Goal: Task Accomplishment & Management: Use online tool/utility

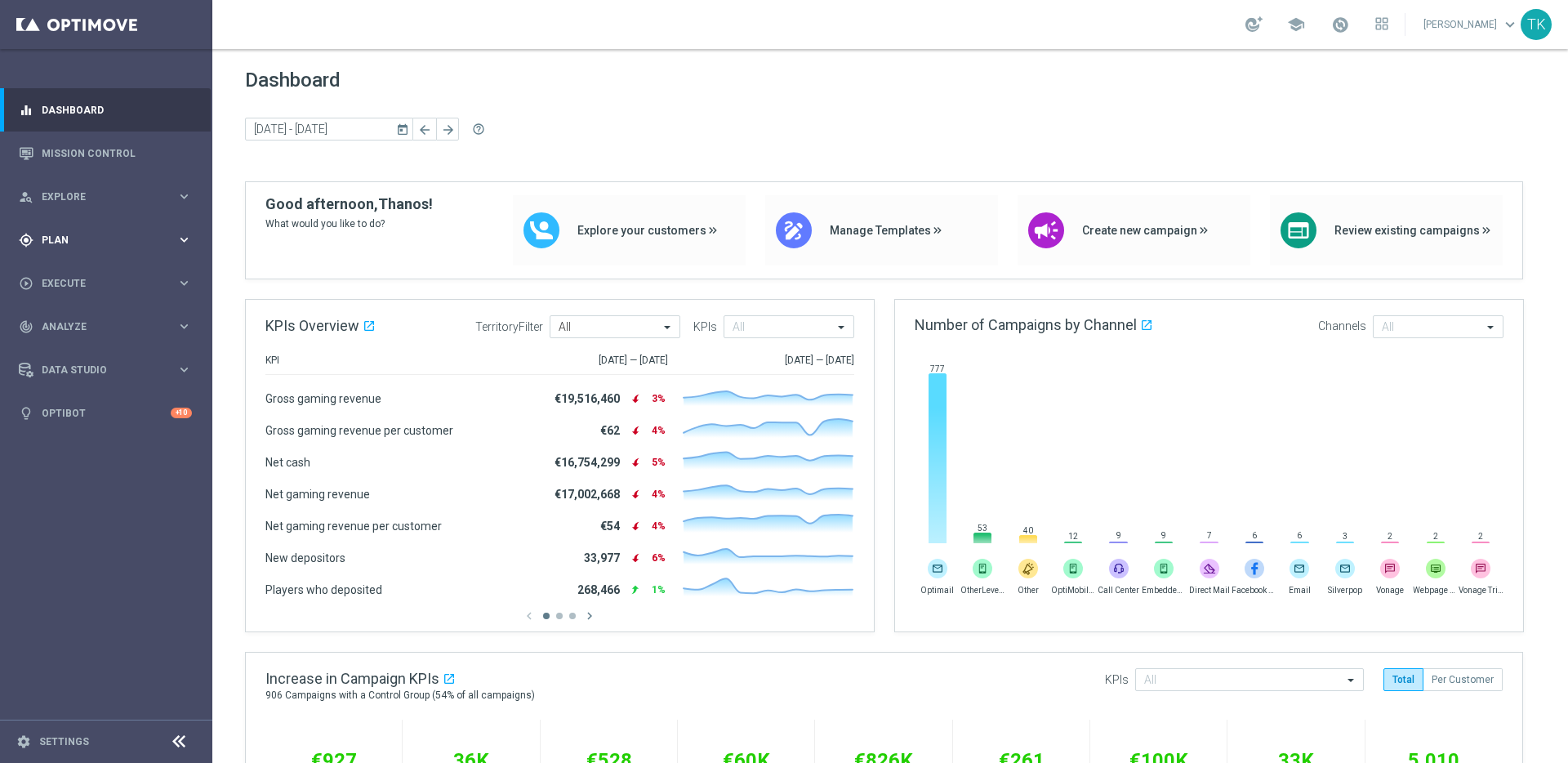
click at [158, 238] on span "Plan" at bounding box center [108, 240] width 135 height 10
click at [173, 320] on div "Templates" at bounding box center [109, 323] width 133 height 10
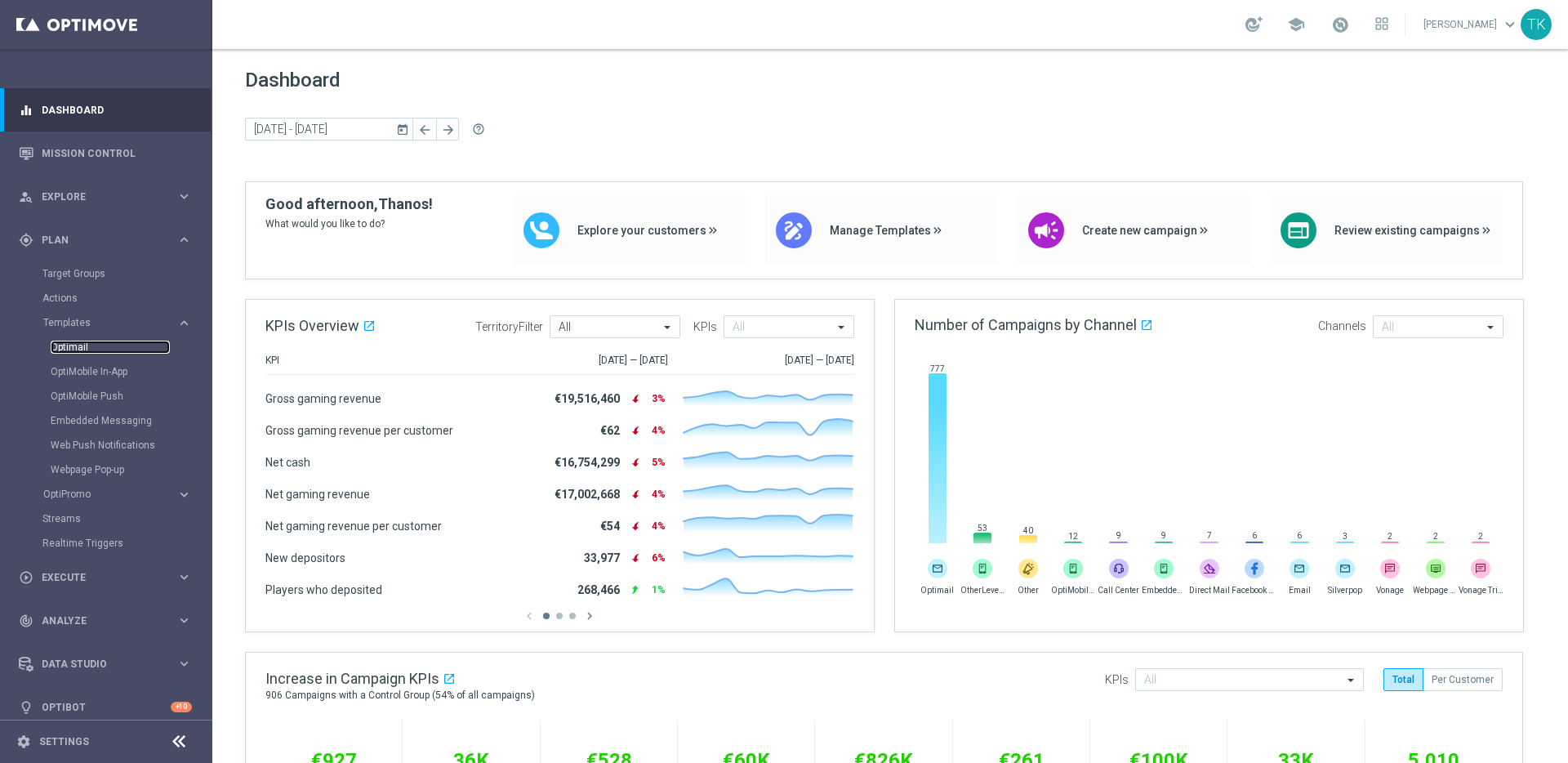
click at [72, 345] on link "Optimail" at bounding box center [110, 348] width 119 height 13
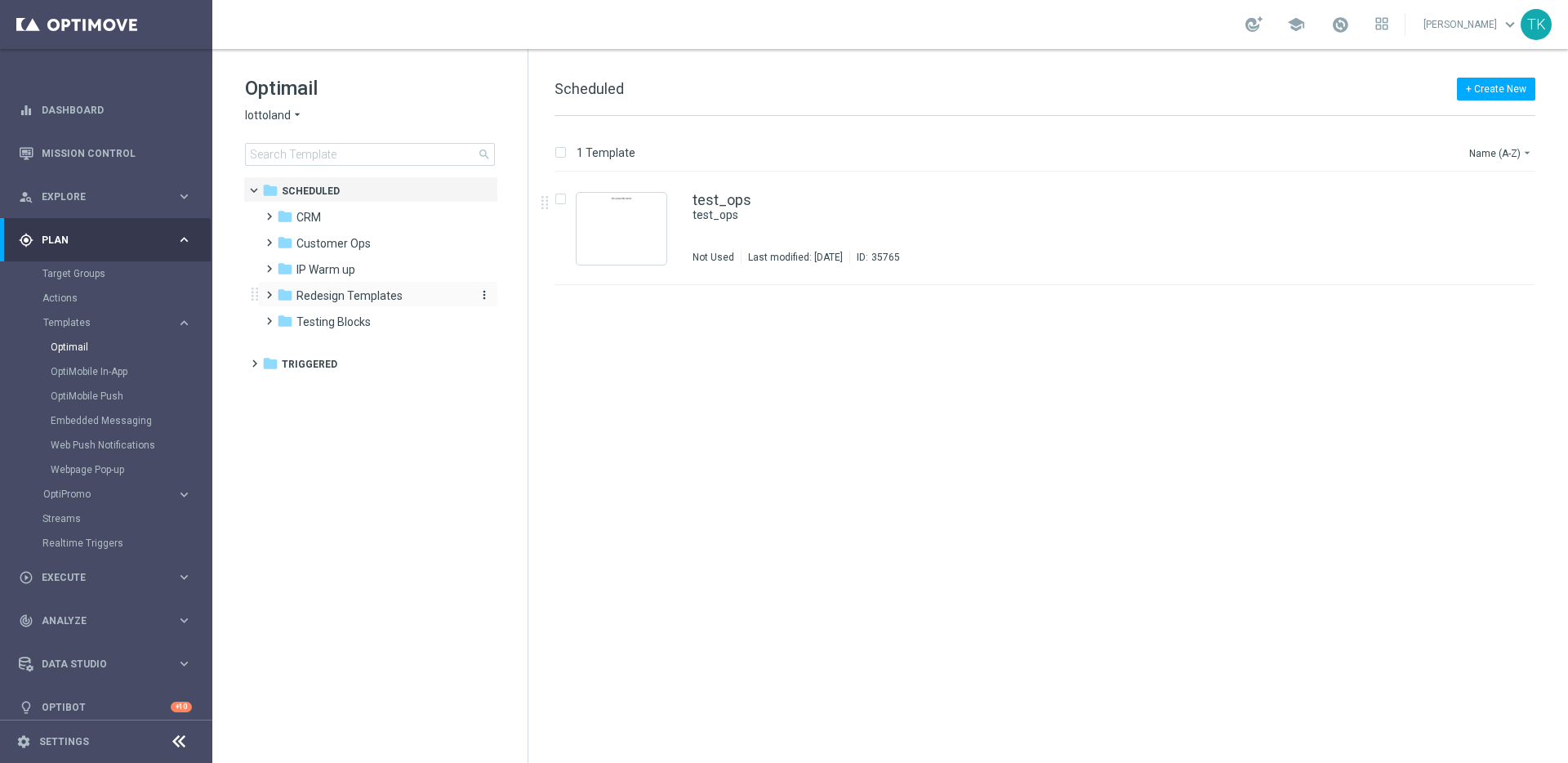
click at [396, 296] on span "Redesign Templates" at bounding box center [349, 296] width 106 height 15
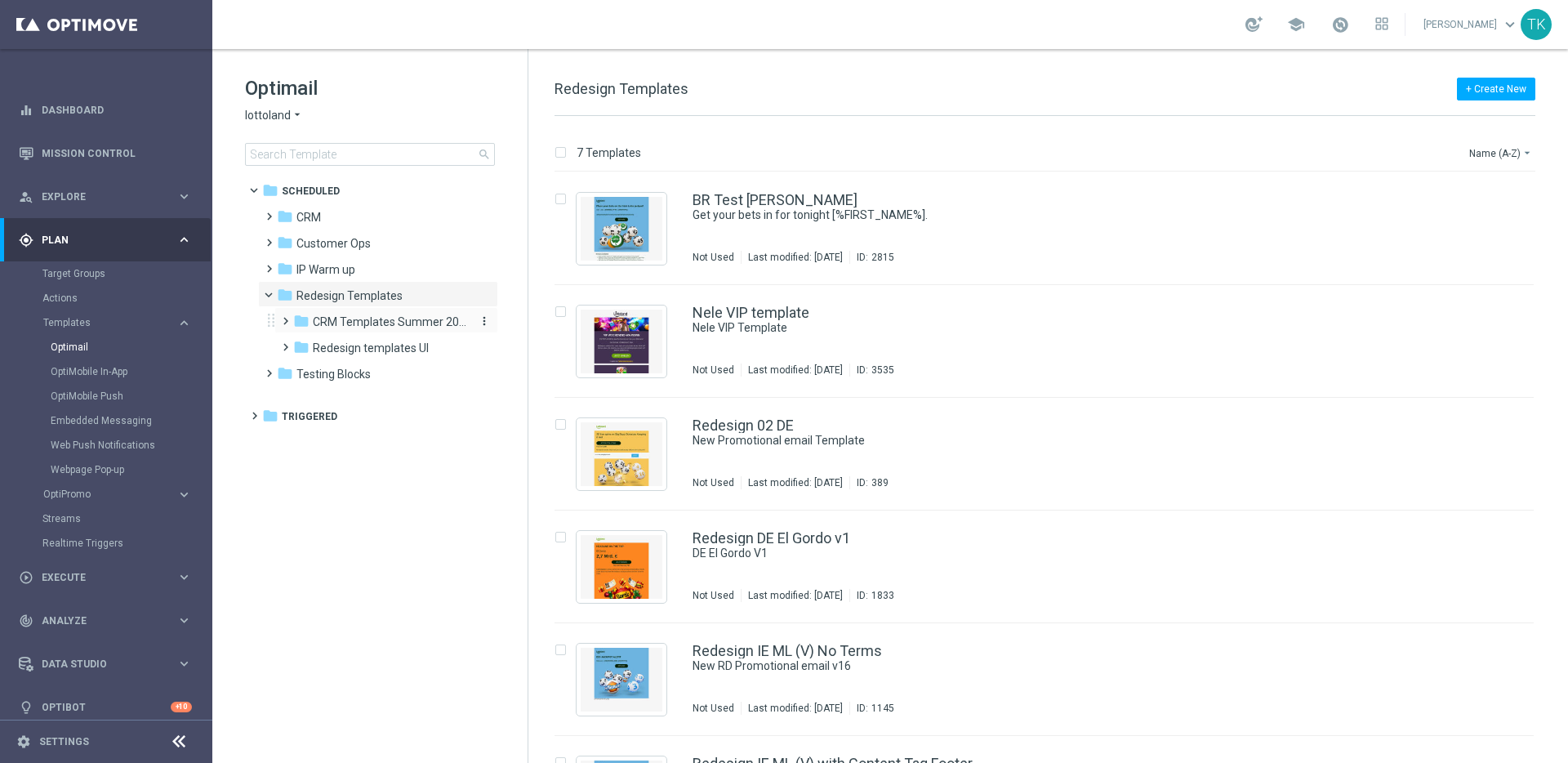
click at [394, 319] on span "CRM Templates Summer 2025" at bounding box center [390, 322] width 154 height 15
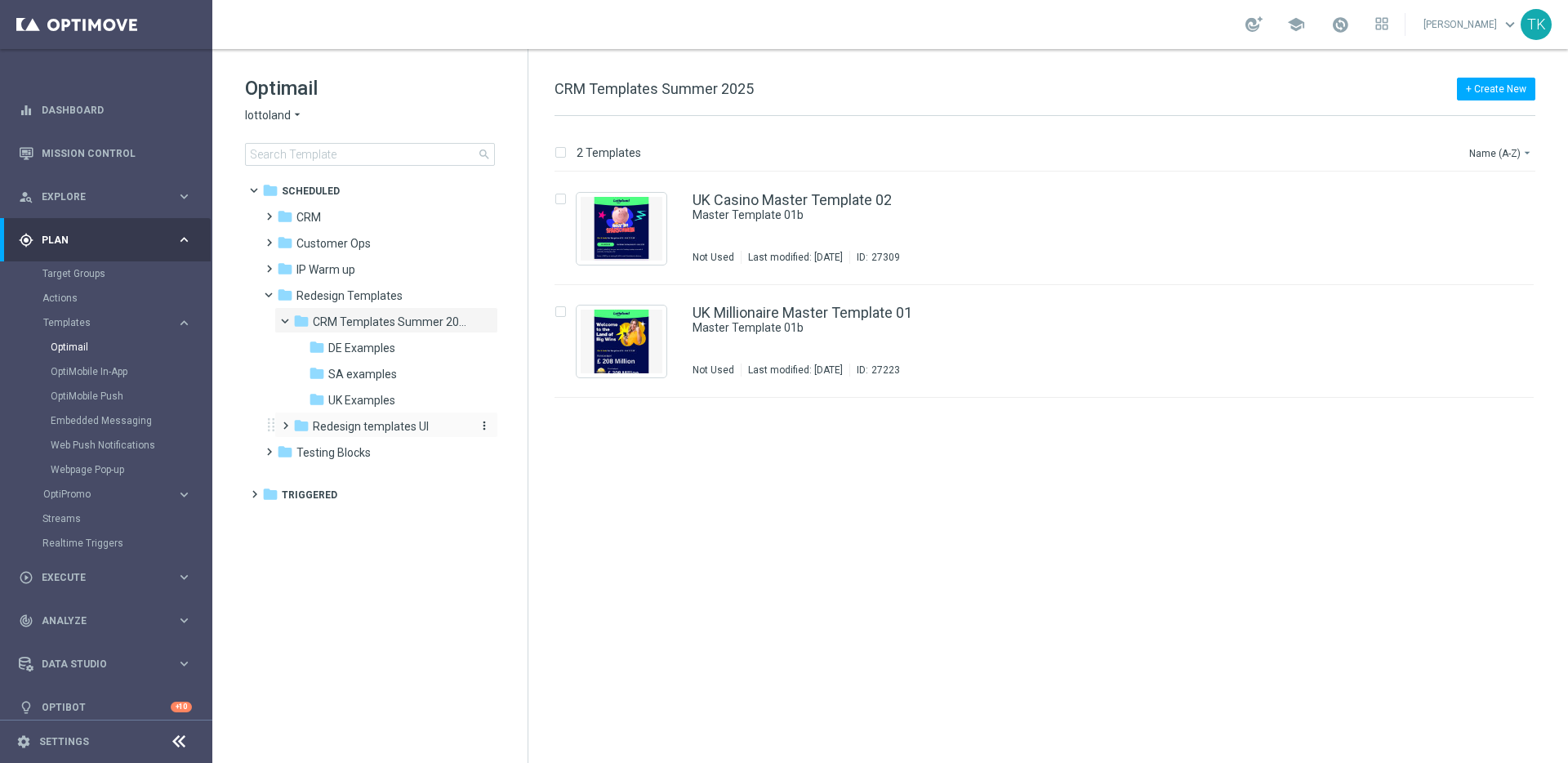
click at [400, 427] on span "Redesign templates UI" at bounding box center [371, 427] width 116 height 15
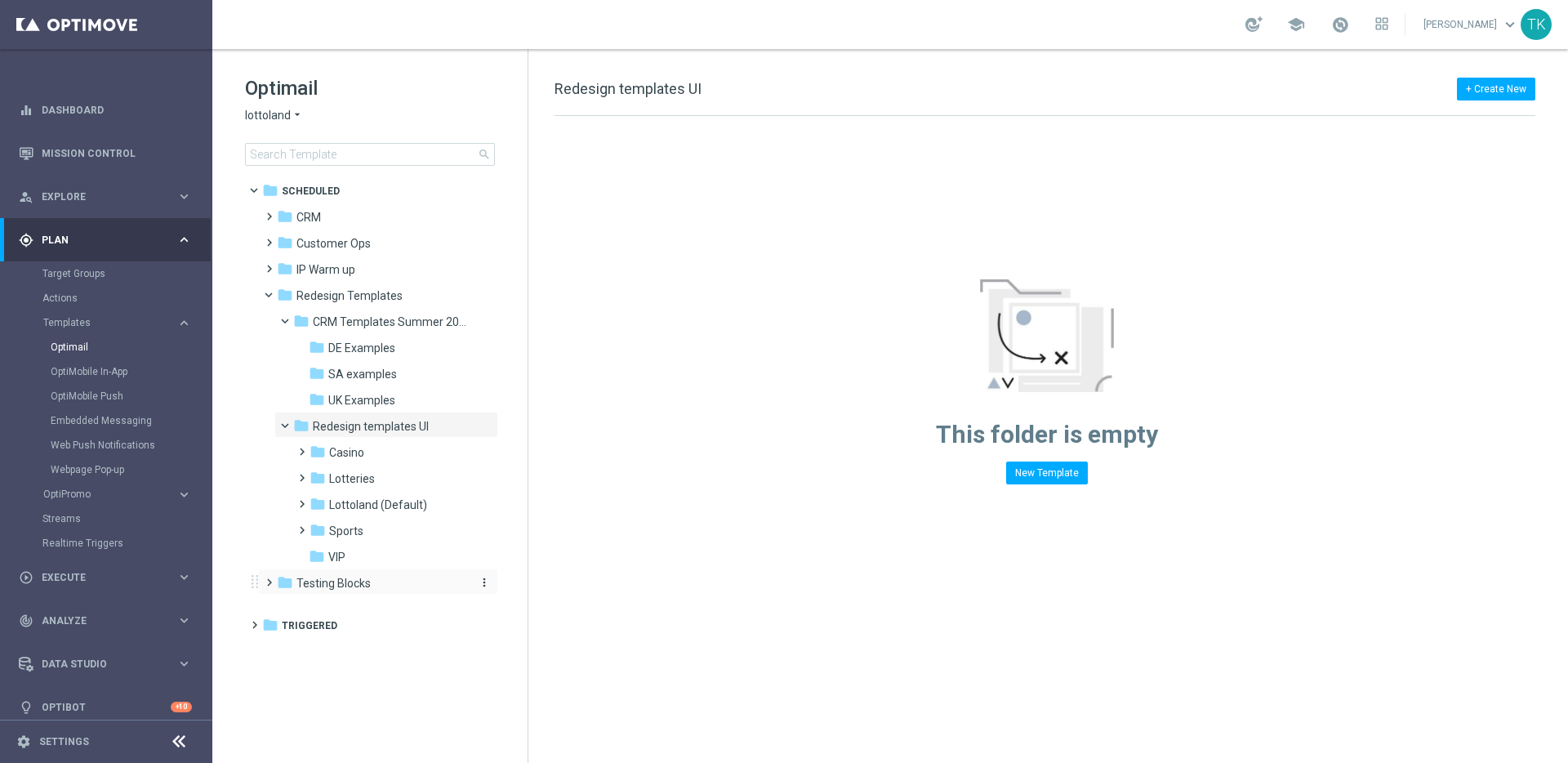
click at [374, 589] on div "folder Testing Blocks" at bounding box center [371, 584] width 188 height 19
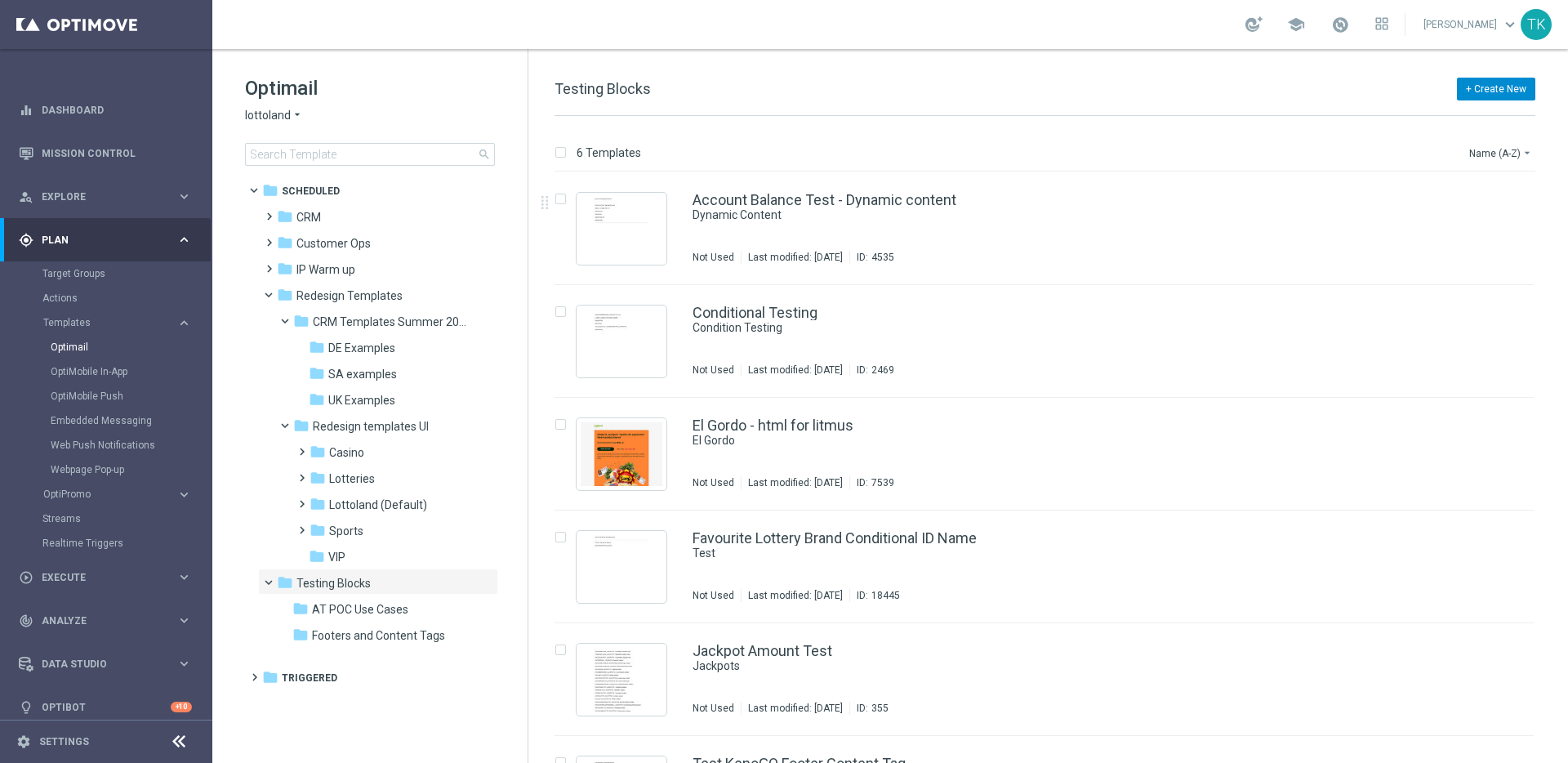
click at [1500, 87] on button "+ Create New" at bounding box center [1495, 89] width 78 height 23
click at [1452, 121] on span "New Template" at bounding box center [1450, 119] width 65 height 12
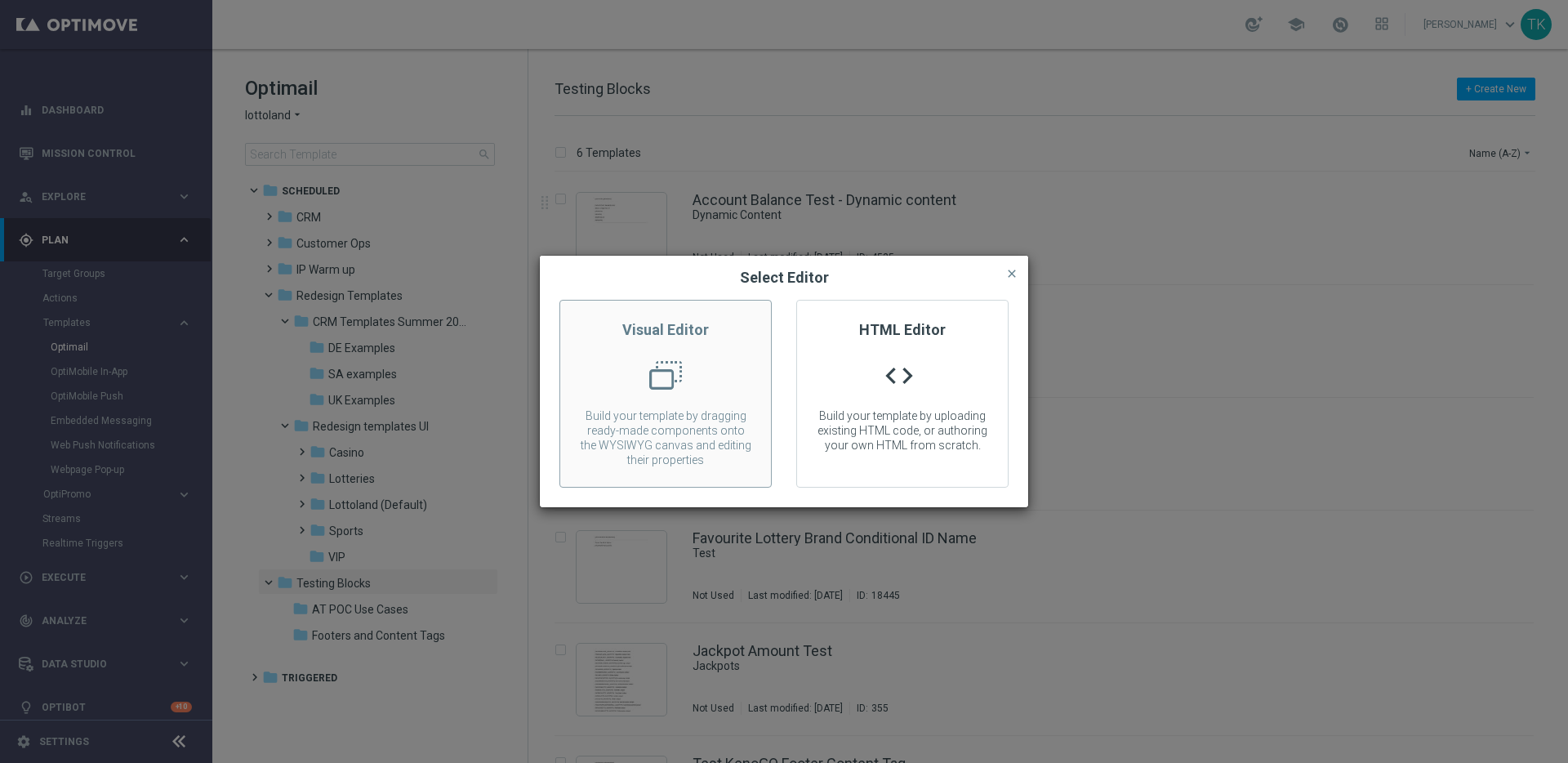
click at [685, 418] on p "Build your template by dragging ready-made components onto the WYSIWYG canvas a…" at bounding box center [665, 438] width 210 height 59
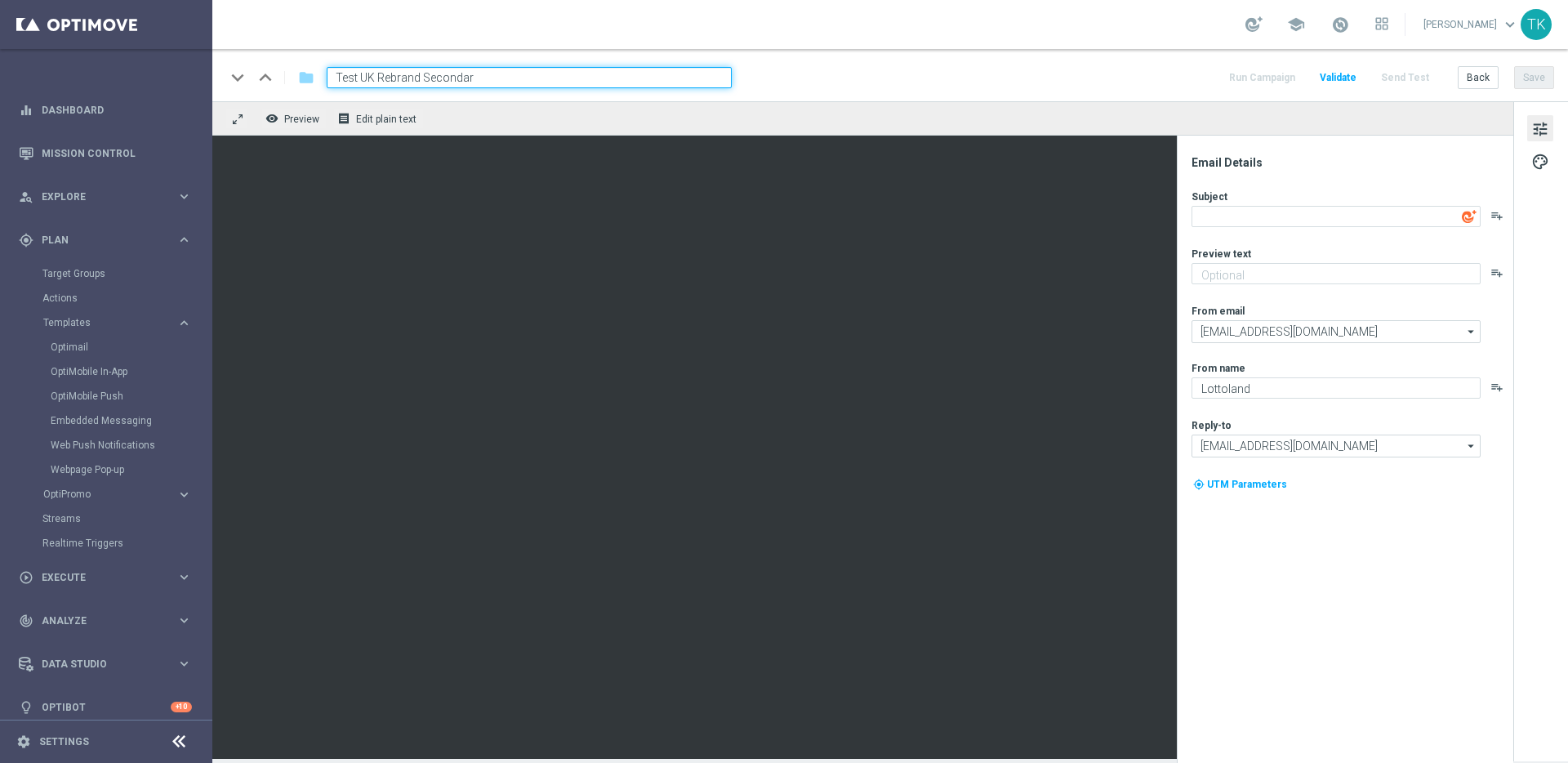
type input "Test UK Rebrand Secondary"
click at [1335, 215] on textarea at bounding box center [1335, 216] width 289 height 21
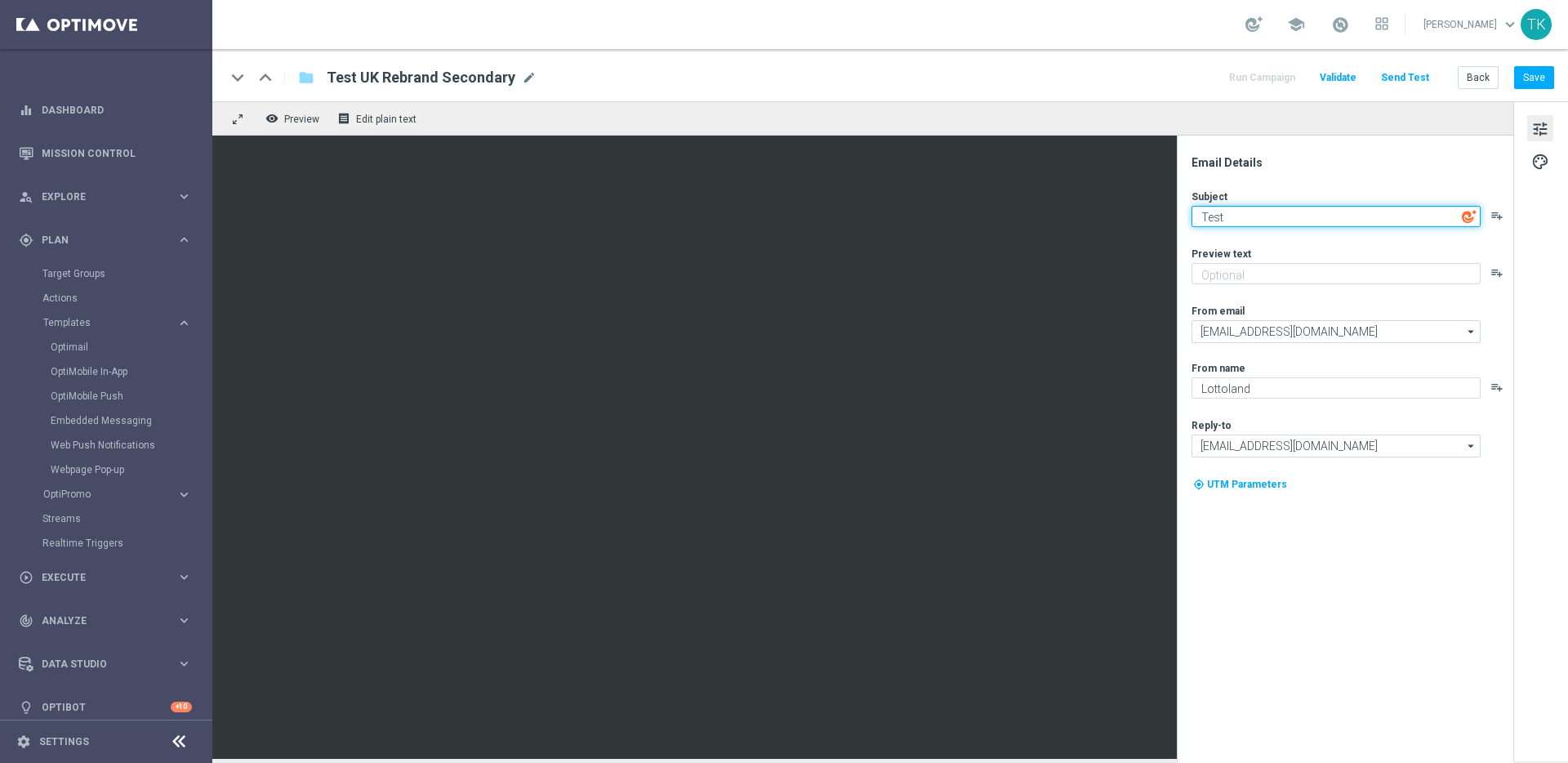
type textarea "Test"
click at [1542, 169] on span "palette" at bounding box center [1540, 162] width 18 height 21
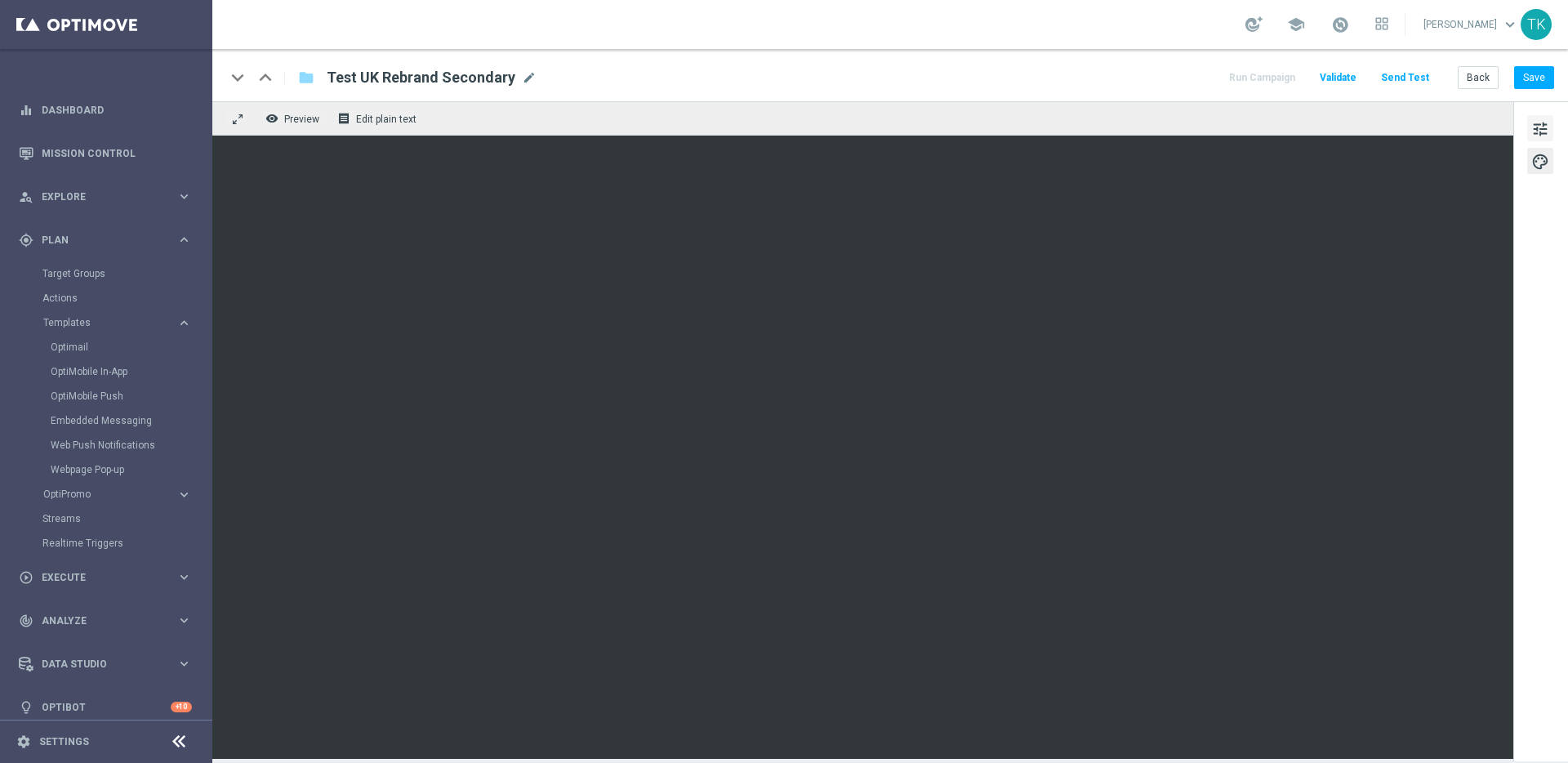
click at [1548, 131] on span "tune" at bounding box center [1540, 129] width 18 height 21
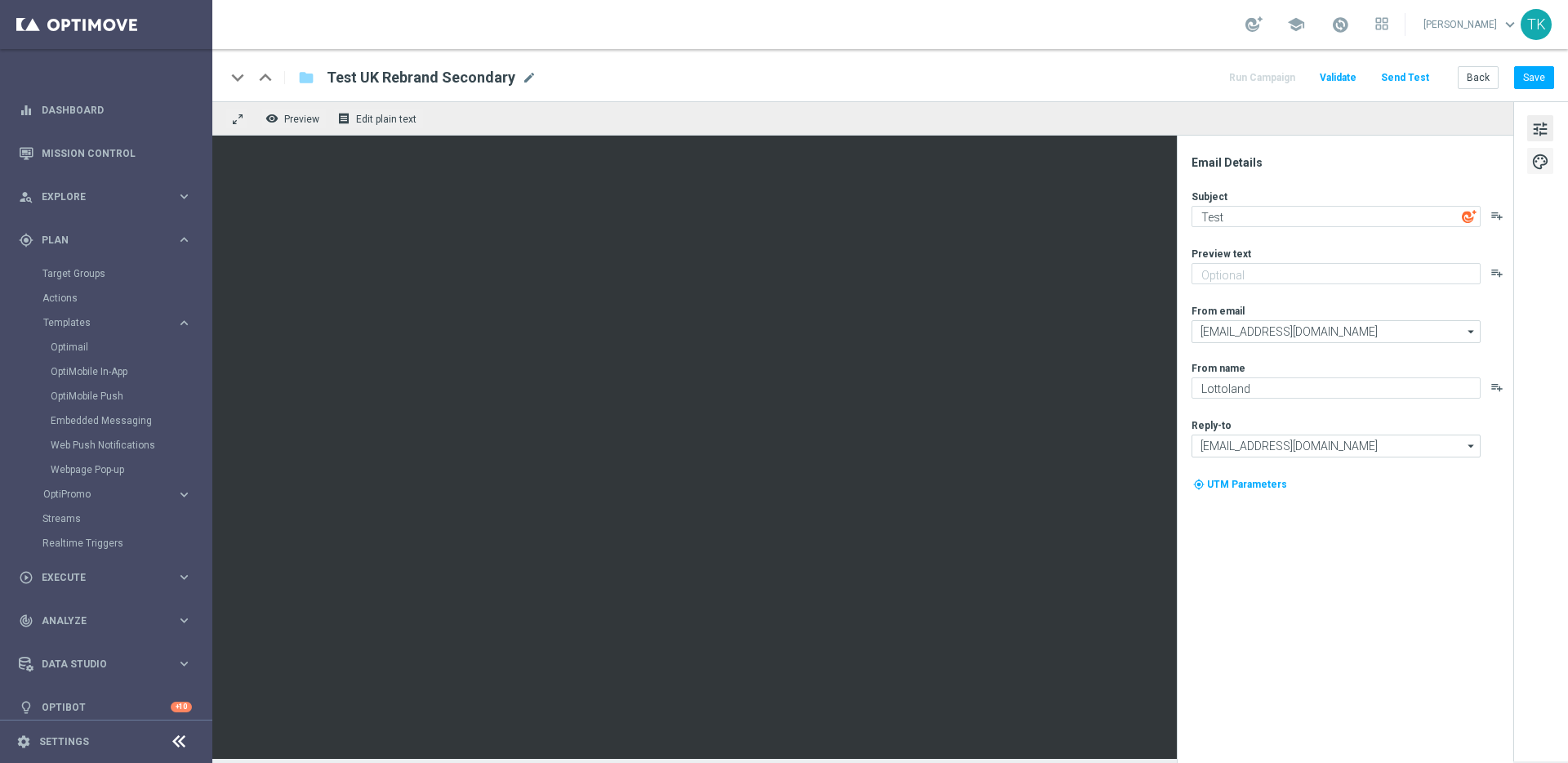
click at [1546, 169] on span "palette" at bounding box center [1540, 162] width 18 height 21
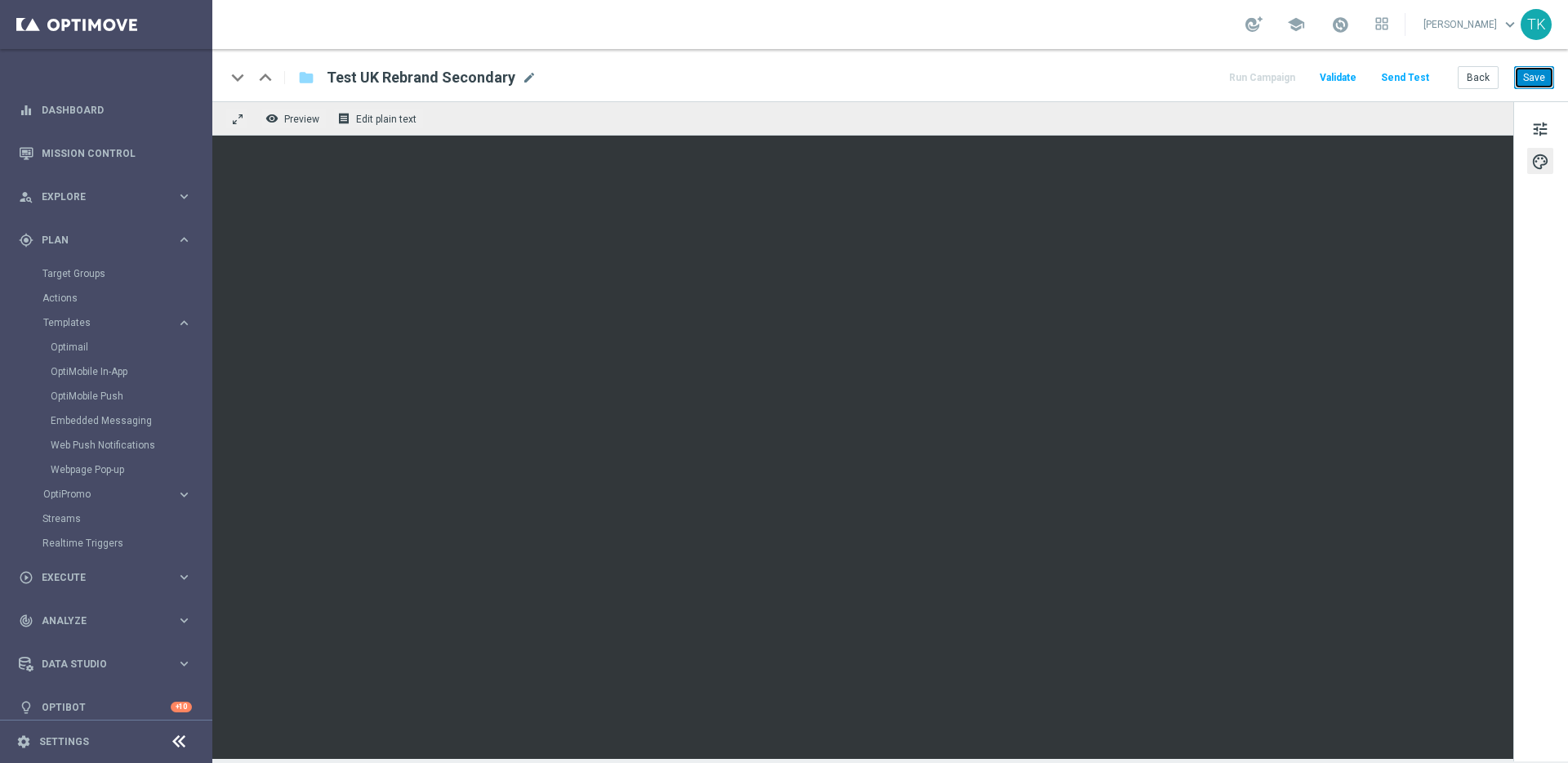
click at [1530, 81] on button "Save" at bounding box center [1533, 78] width 40 height 23
click at [59, 116] on link "Dashboard" at bounding box center [116, 110] width 150 height 43
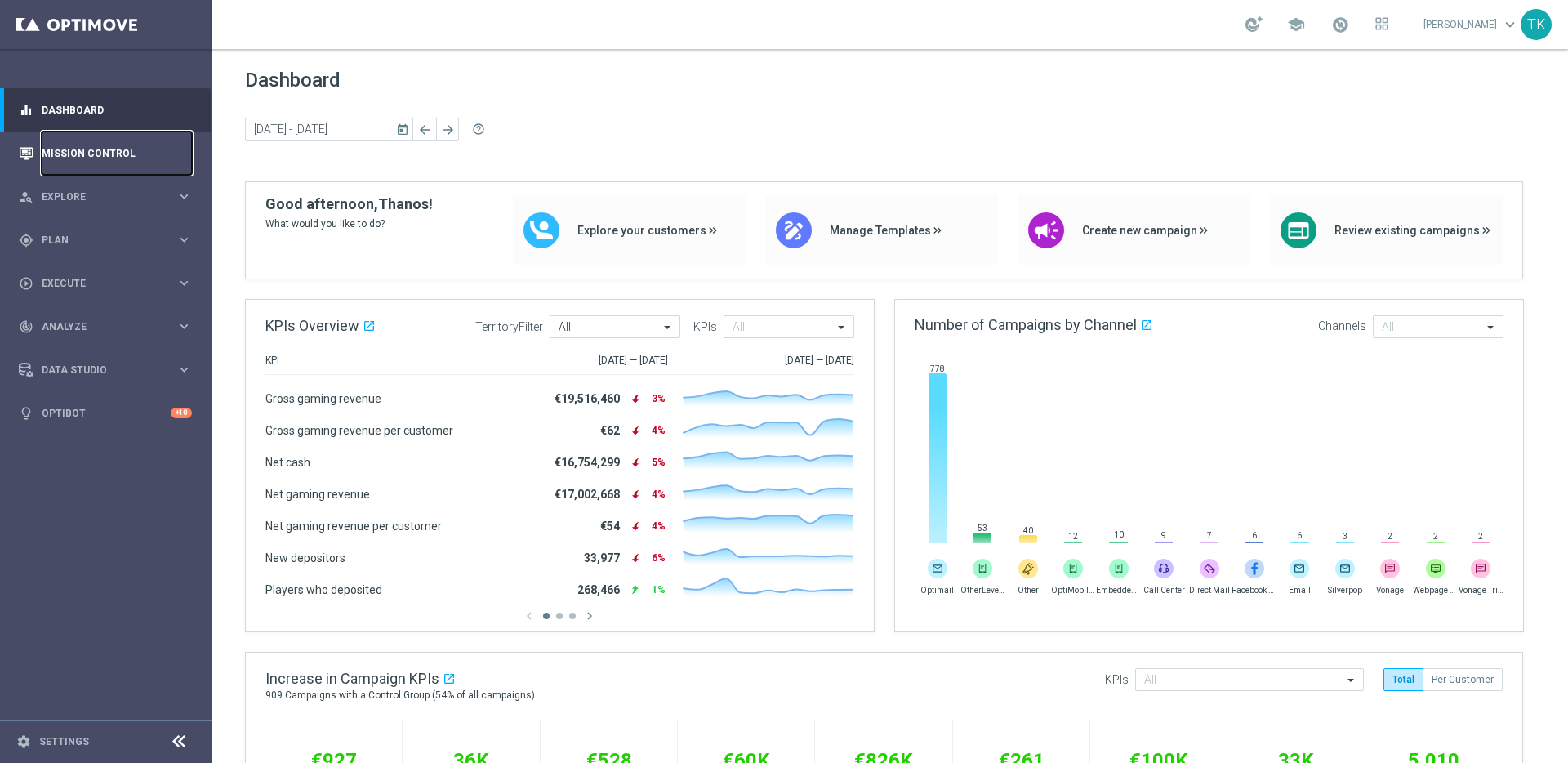
click at [47, 151] on link "Mission Control" at bounding box center [116, 153] width 150 height 43
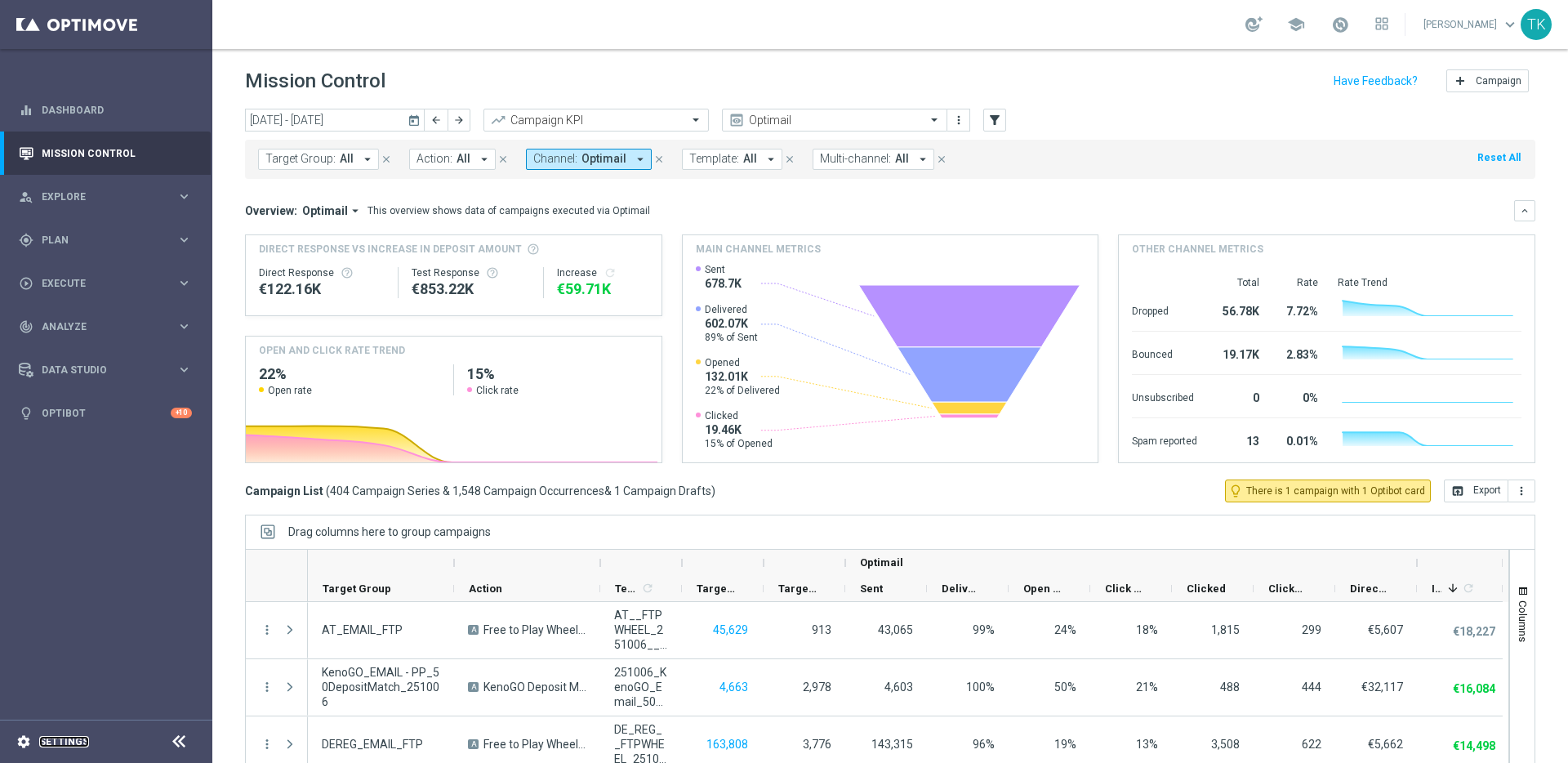
click at [62, 741] on link "Settings" at bounding box center [64, 742] width 50 height 10
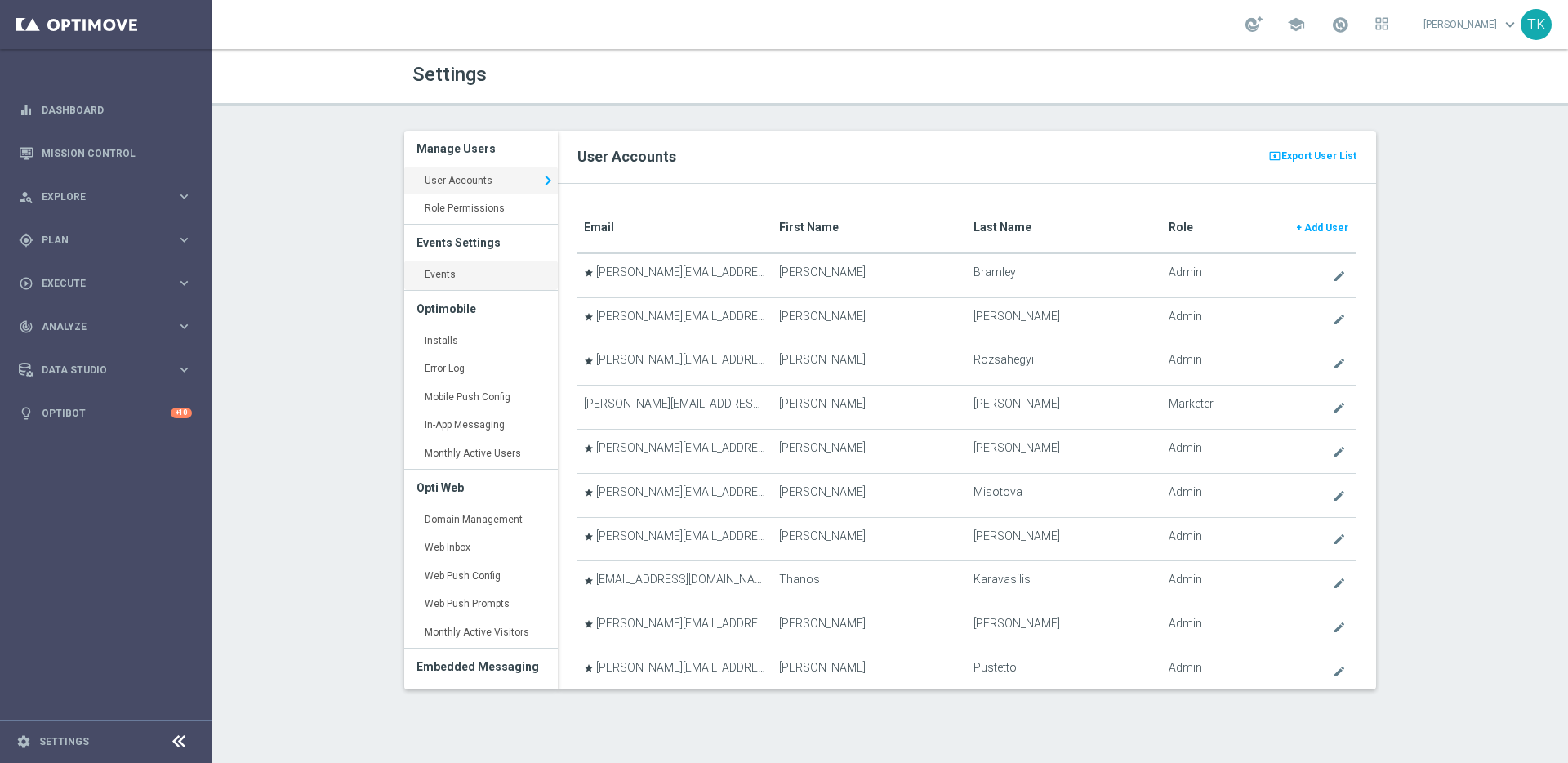
click at [451, 272] on link "Events keyboard_arrow_right" at bounding box center [481, 276] width 153 height 30
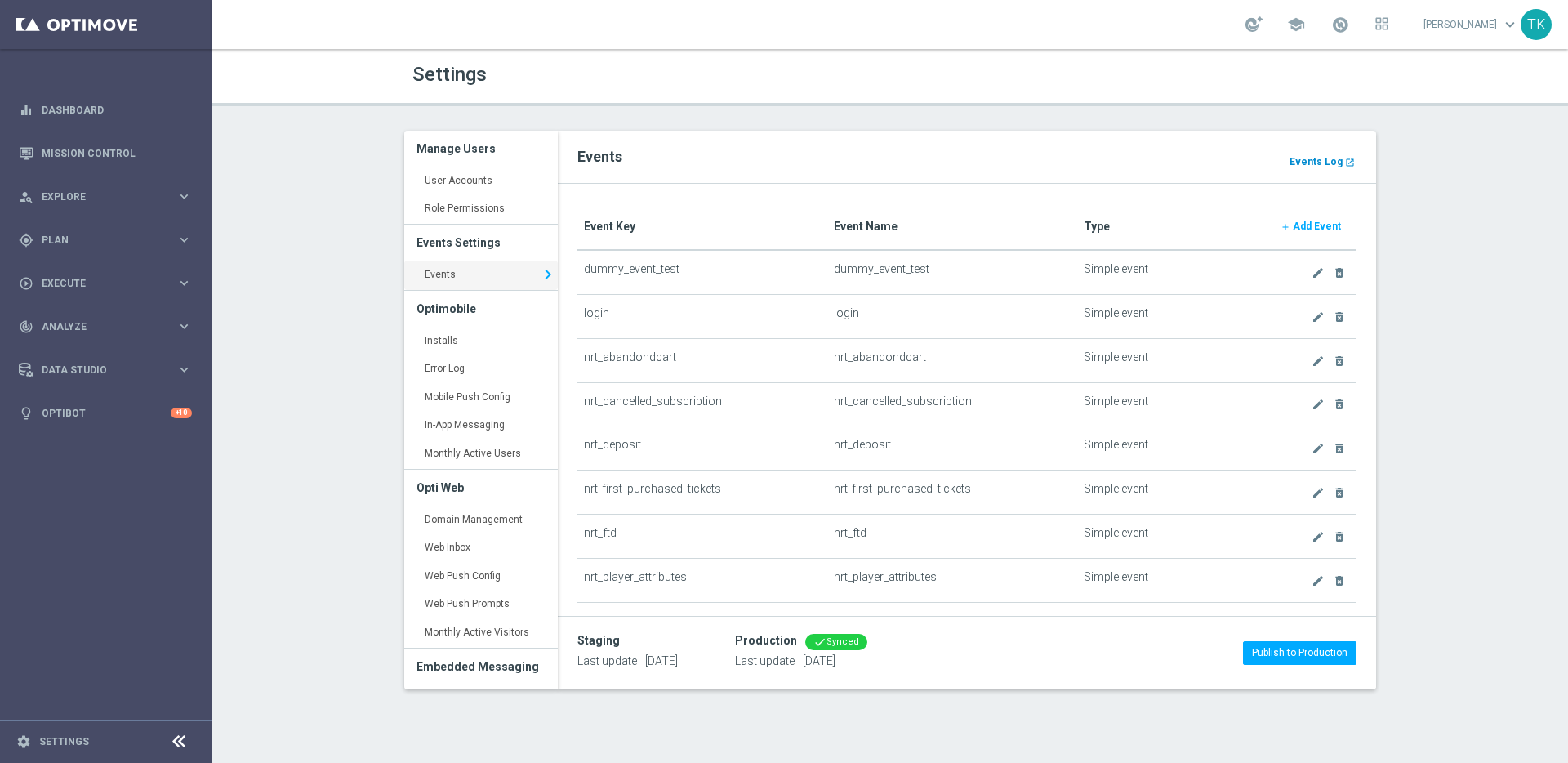
click at [1309, 162] on b "Events Log" at bounding box center [1315, 162] width 53 height 12
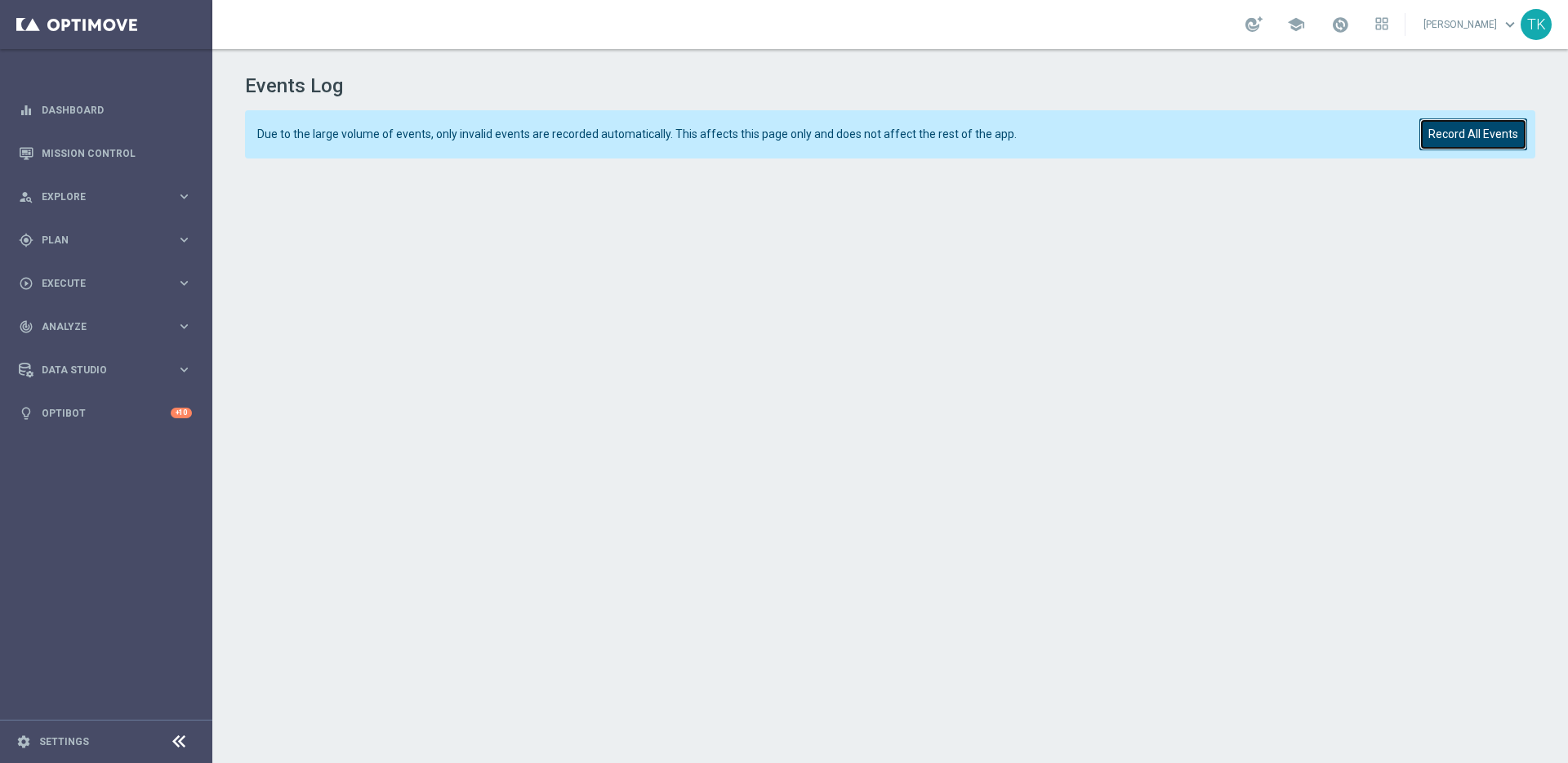
click at [1481, 140] on button "Record All Events" at bounding box center [1472, 134] width 108 height 32
